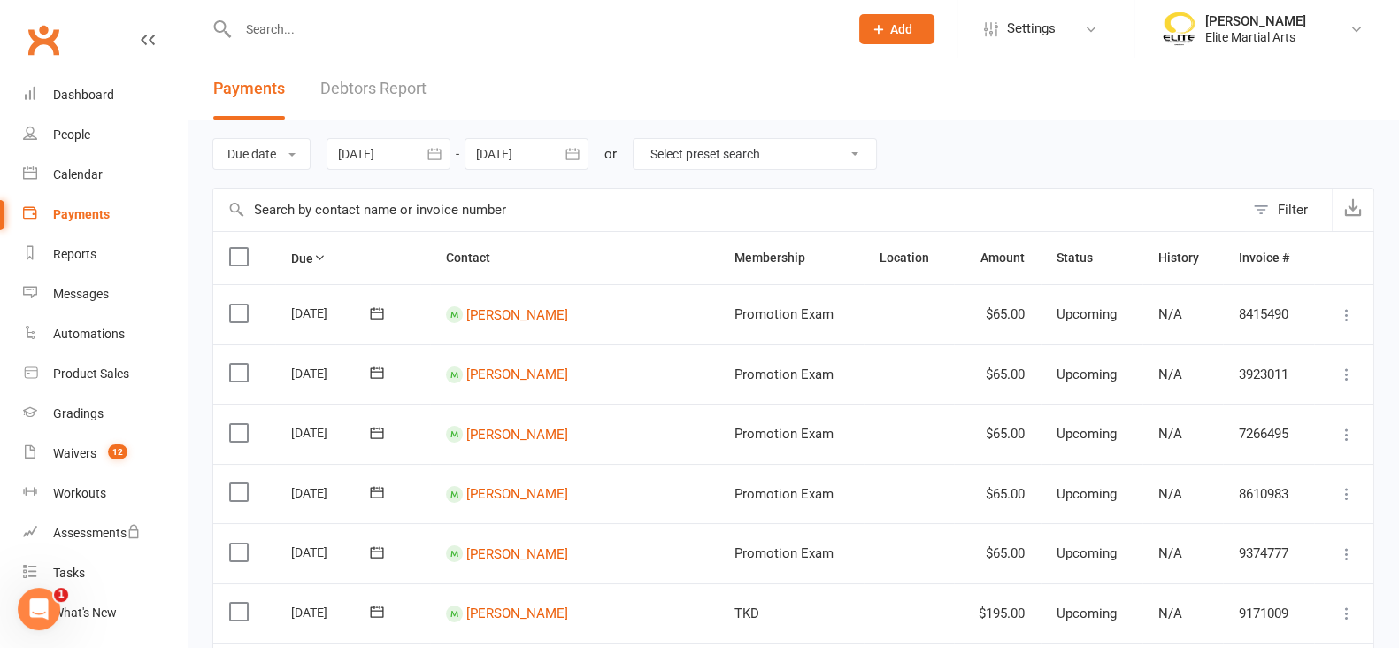
click at [428, 161] on icon "button" at bounding box center [435, 154] width 18 height 18
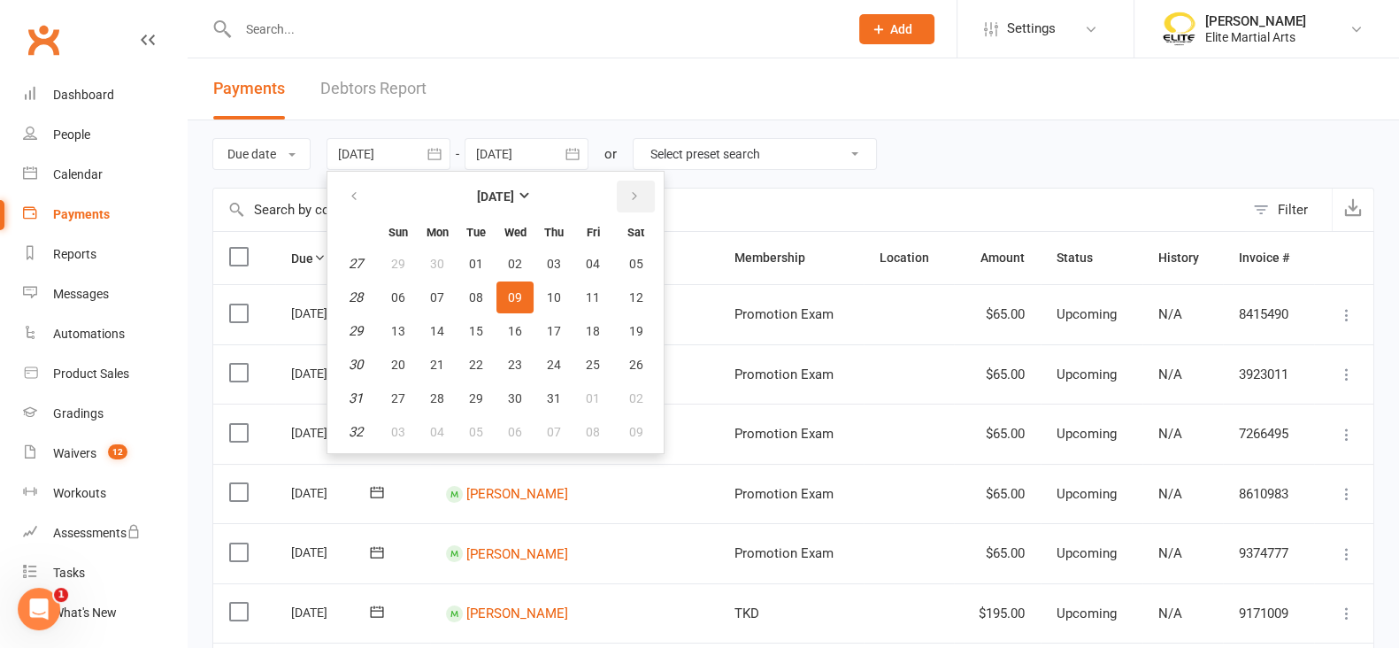
click at [627, 204] on button "button" at bounding box center [636, 197] width 38 height 32
click at [433, 331] on span "11" at bounding box center [437, 331] width 14 height 14
type input "[DATE]"
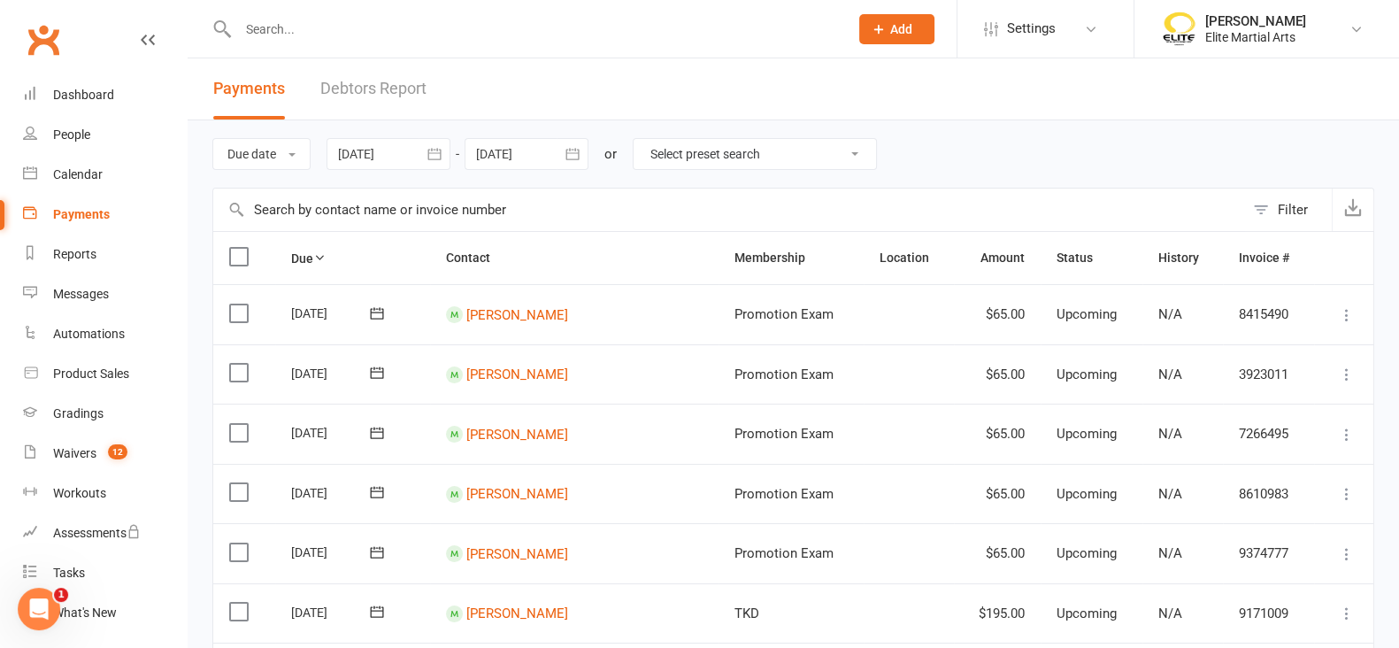
click at [576, 154] on icon "button" at bounding box center [573, 154] width 18 height 18
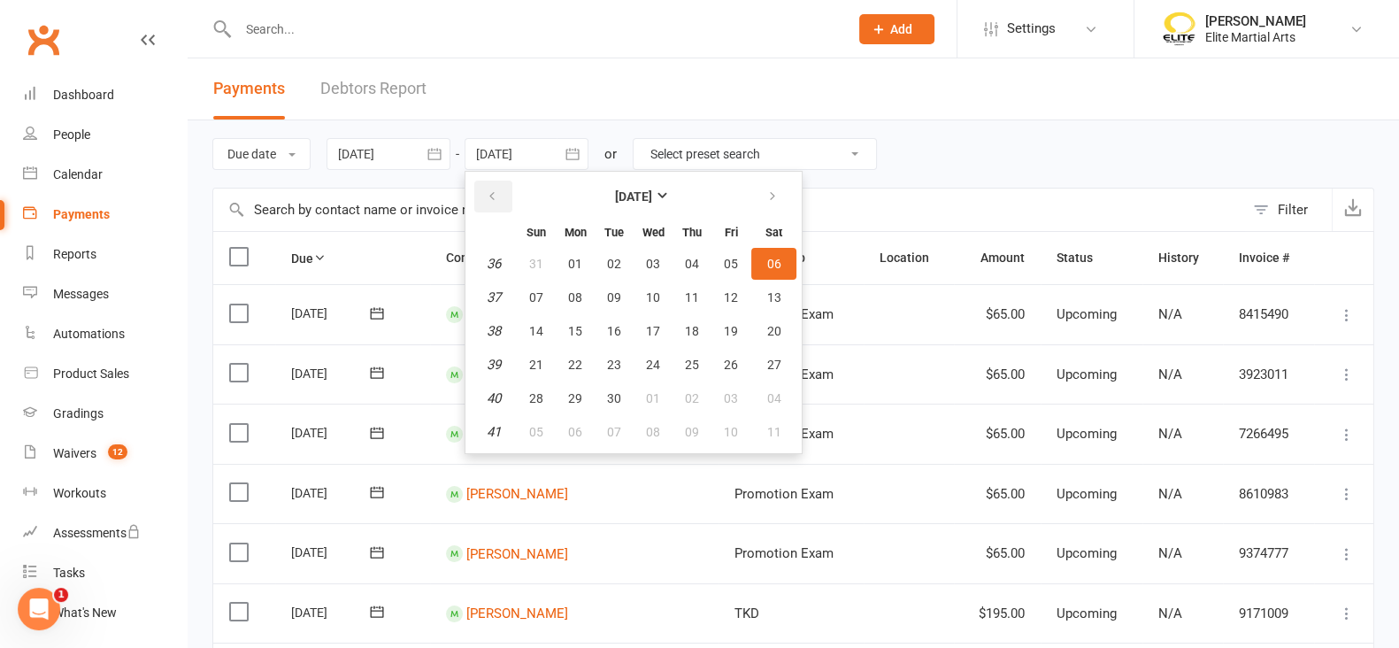
click at [482, 193] on button "button" at bounding box center [493, 197] width 38 height 32
click at [696, 333] on span "14" at bounding box center [692, 331] width 14 height 14
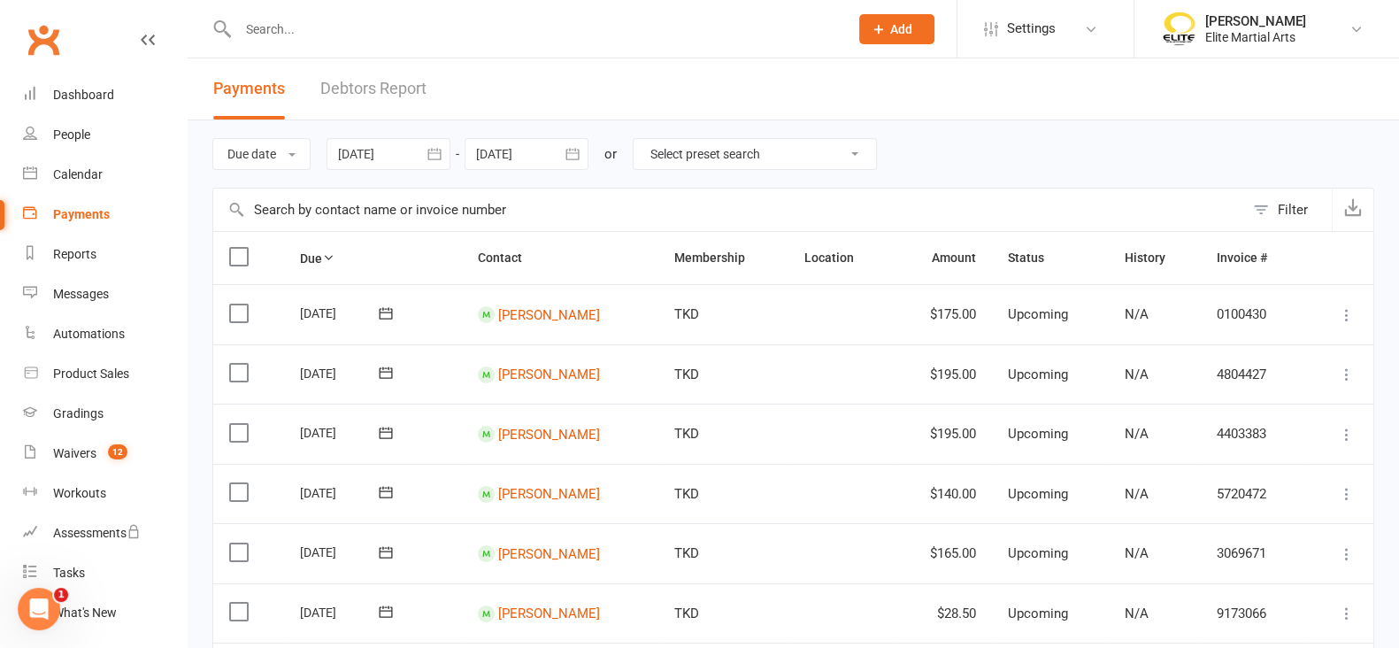
click at [572, 157] on icon "button" at bounding box center [573, 154] width 18 height 18
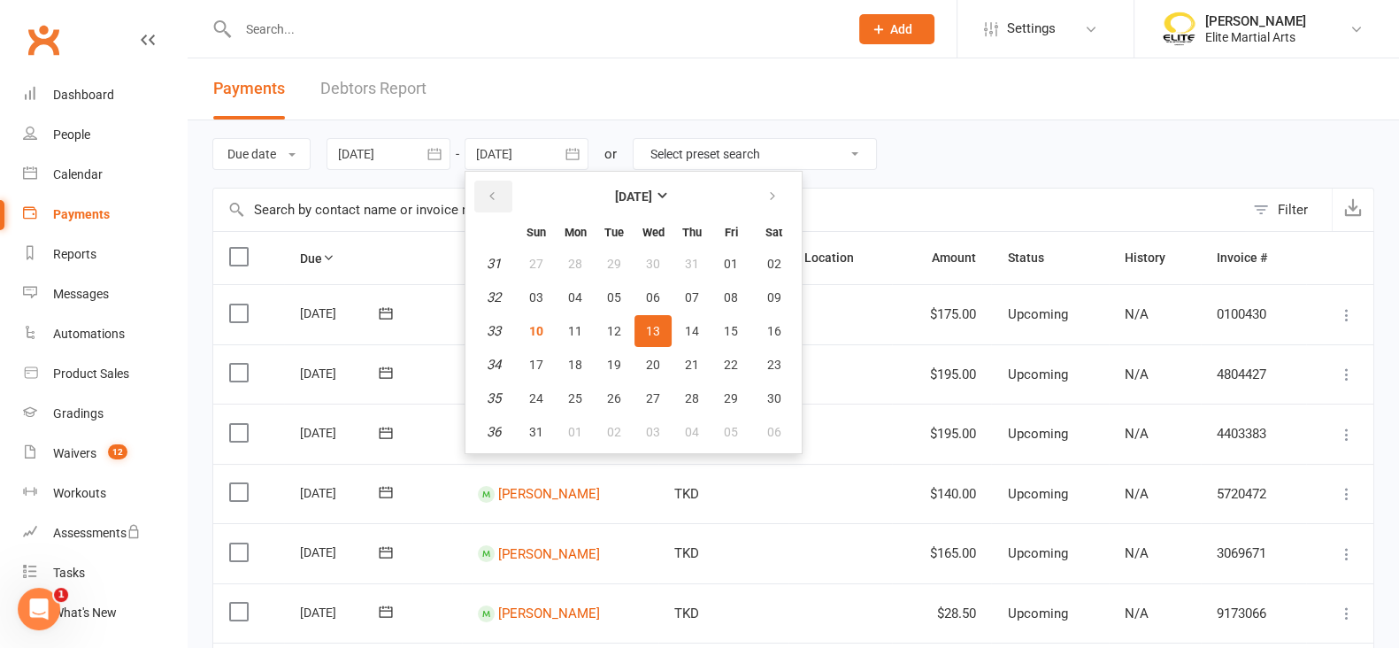
click at [492, 199] on icon "button" at bounding box center [492, 196] width 12 height 14
click at [764, 188] on button "button" at bounding box center [774, 197] width 38 height 32
click at [682, 327] on button "14" at bounding box center [692, 331] width 37 height 32
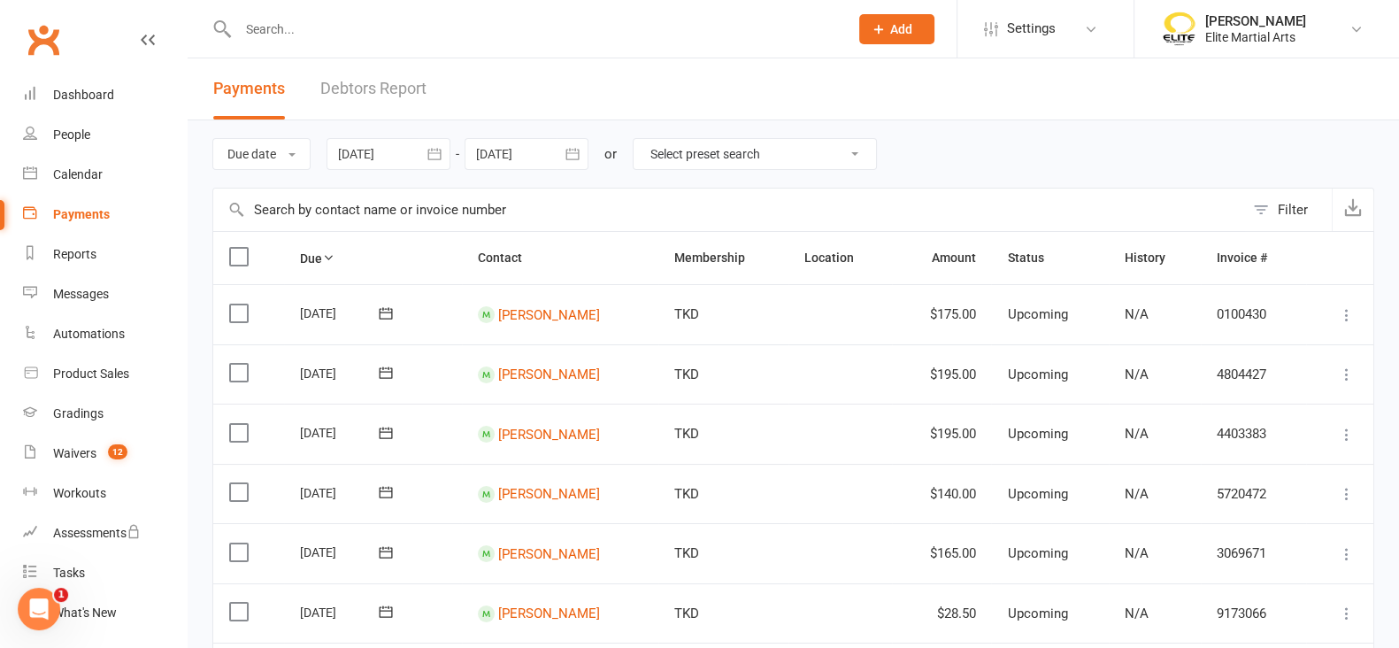
click at [435, 153] on icon "button" at bounding box center [435, 154] width 18 height 18
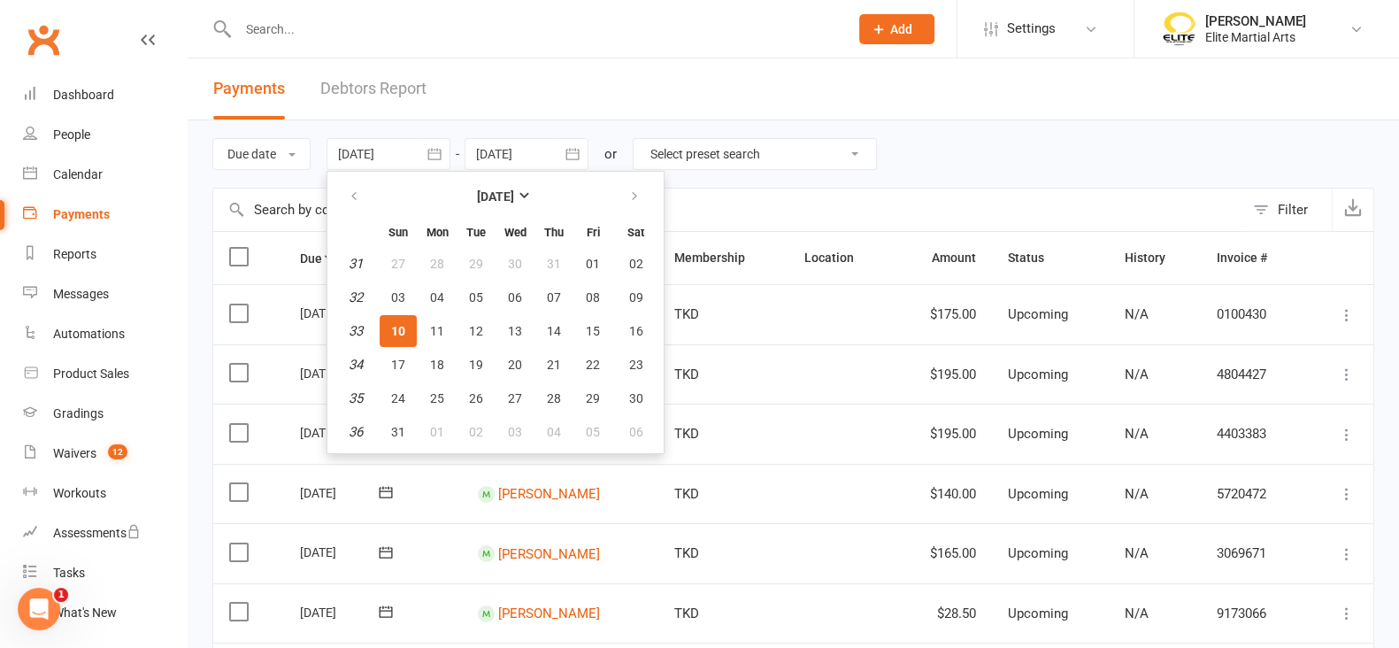
click at [726, 17] on input "text" at bounding box center [535, 29] width 604 height 25
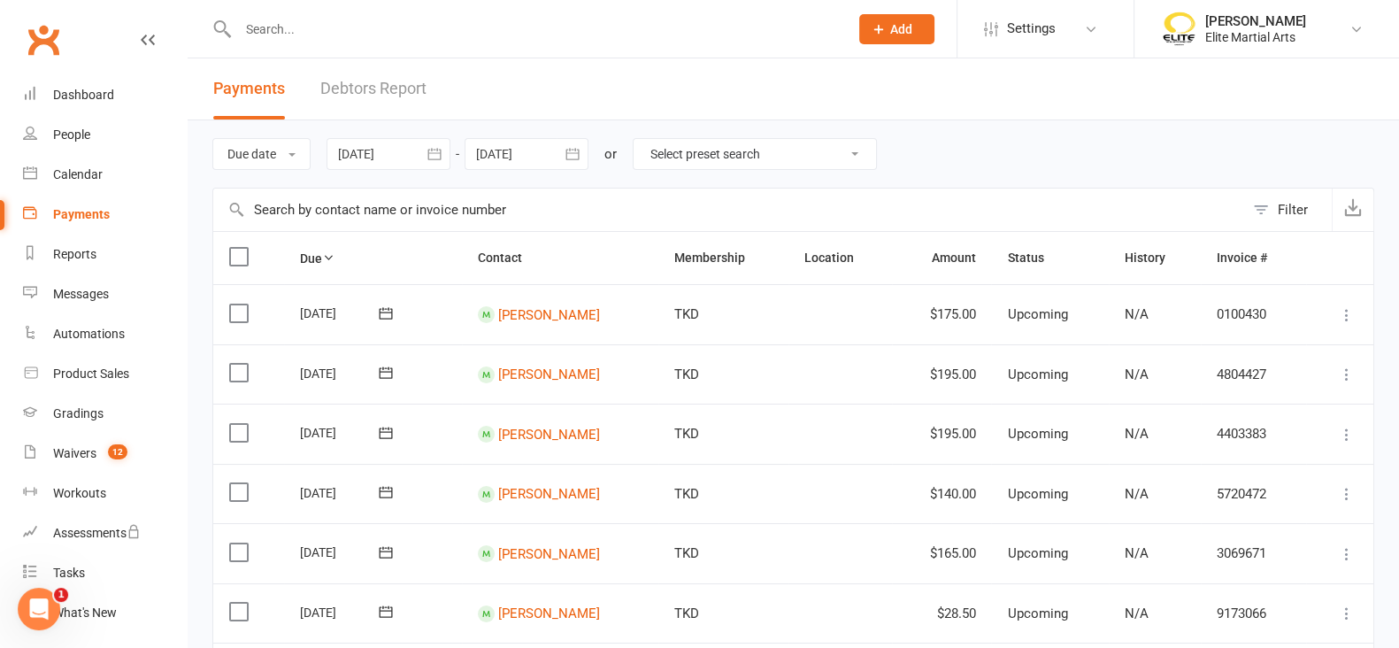
click at [576, 161] on icon "button" at bounding box center [573, 154] width 18 height 18
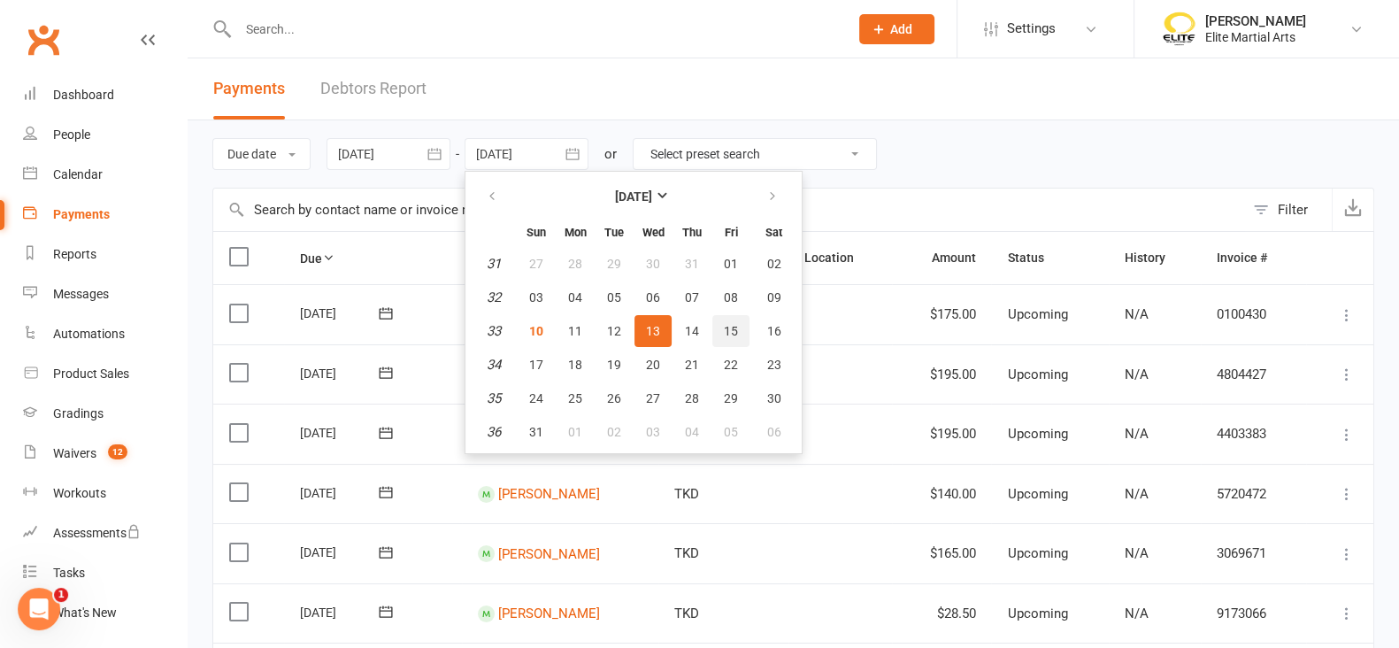
click at [735, 319] on button "15" at bounding box center [730, 331] width 37 height 32
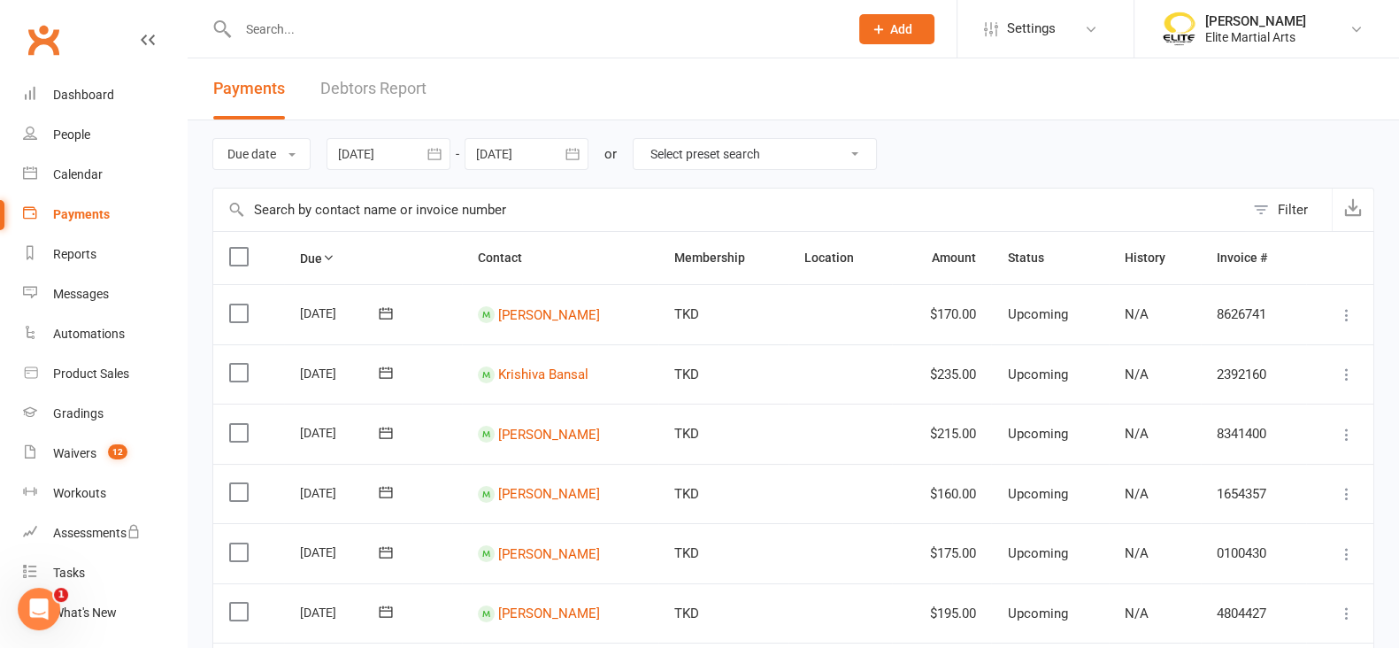
click at [574, 152] on icon "button" at bounding box center [572, 154] width 13 height 12
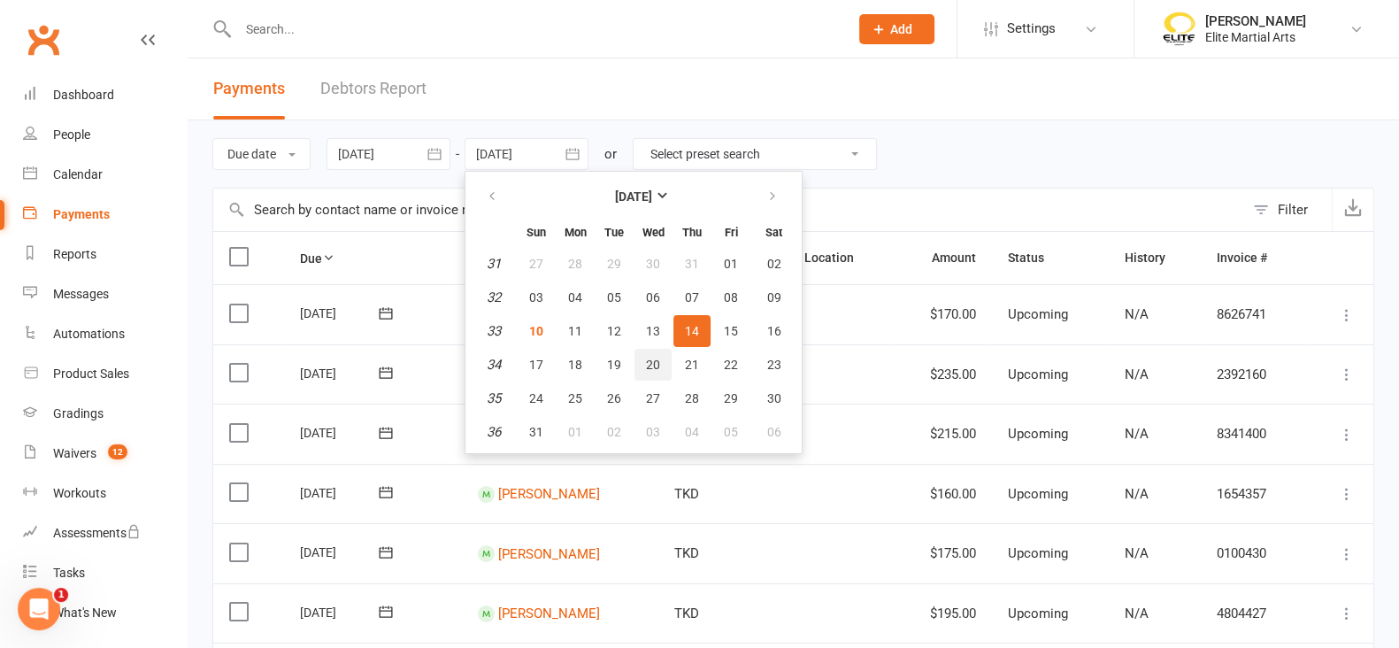
click at [648, 358] on span "20" at bounding box center [653, 365] width 14 height 14
type input "[DATE]"
